Goal: Transaction & Acquisition: Purchase product/service

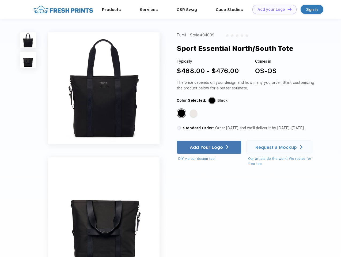
click at [272, 9] on link "Add your Logo Design Tool" at bounding box center [274, 9] width 44 height 9
click at [0, 0] on div "Design Tool" at bounding box center [0, 0] width 0 height 0
click at [287, 9] on link "Add your Logo Design Tool" at bounding box center [274, 9] width 44 height 9
click at [28, 40] on img at bounding box center [28, 40] width 16 height 16
click at [28, 60] on img at bounding box center [28, 60] width 16 height 16
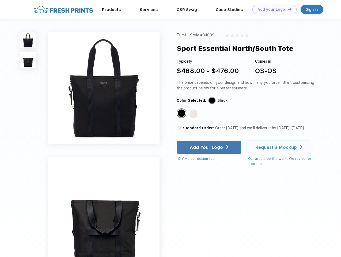
click at [182, 113] on div "Standard Color" at bounding box center [181, 112] width 7 height 7
click at [194, 113] on div "Standard Color" at bounding box center [193, 112] width 7 height 7
click at [209, 147] on div "Add Your Logo" at bounding box center [206, 146] width 33 height 5
click at [280, 147] on div "Request a Mockup" at bounding box center [275, 146] width 41 height 5
